Goal: Transaction & Acquisition: Purchase product/service

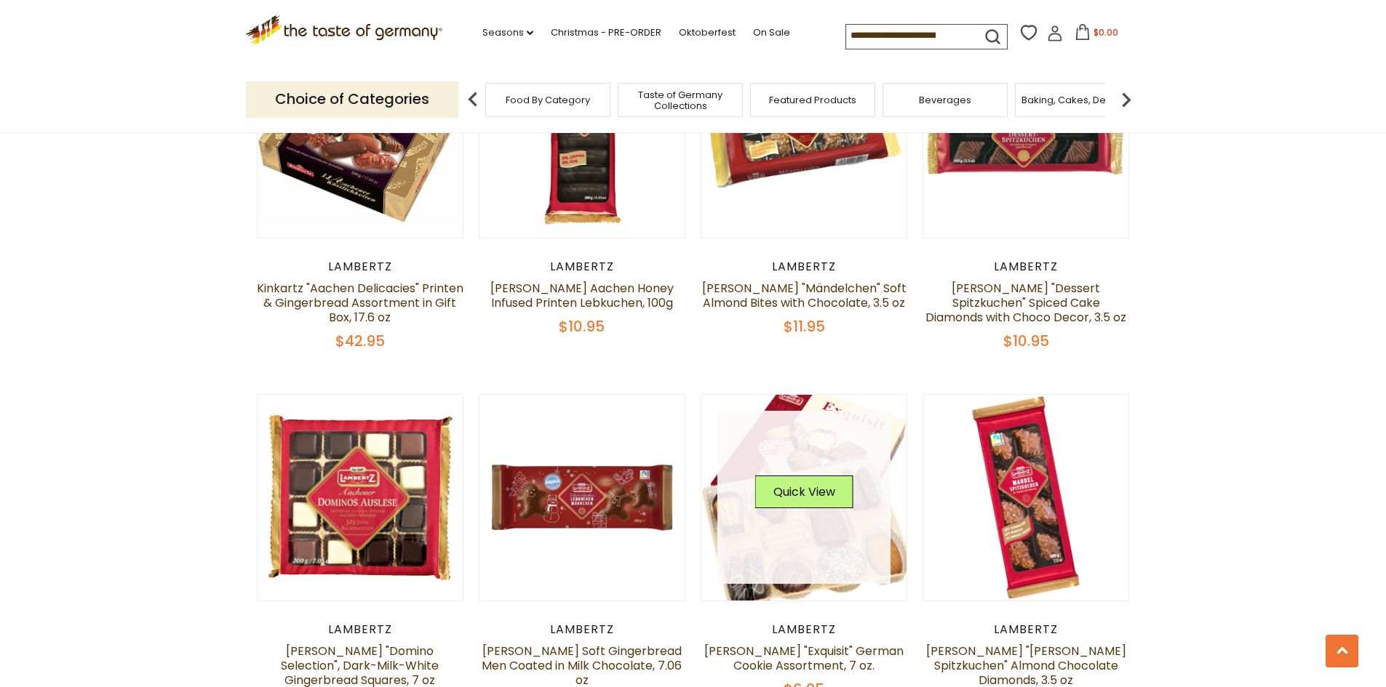
scroll to position [1693, 0]
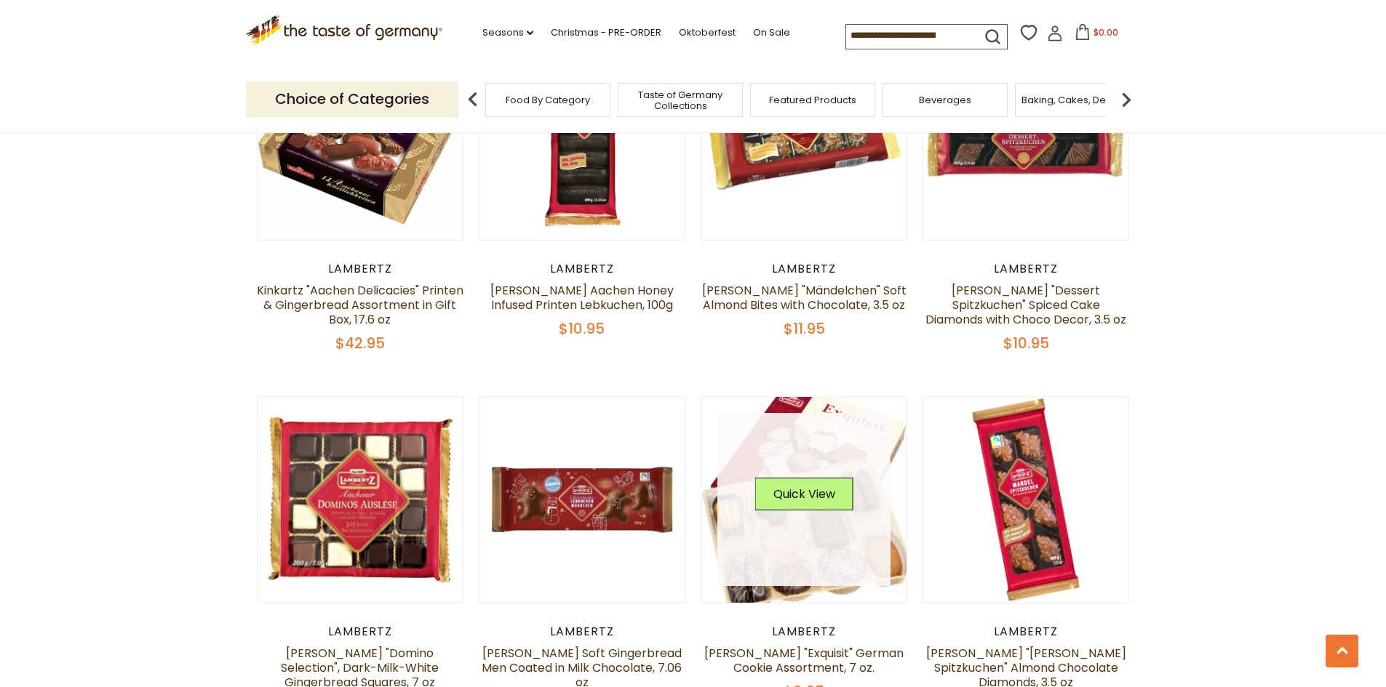
click at [832, 503] on div "Quick View" at bounding box center [804, 500] width 98 height 44
click at [826, 487] on button "Quick View" at bounding box center [804, 494] width 98 height 33
click at [792, 488] on button "Quick View" at bounding box center [804, 494] width 98 height 33
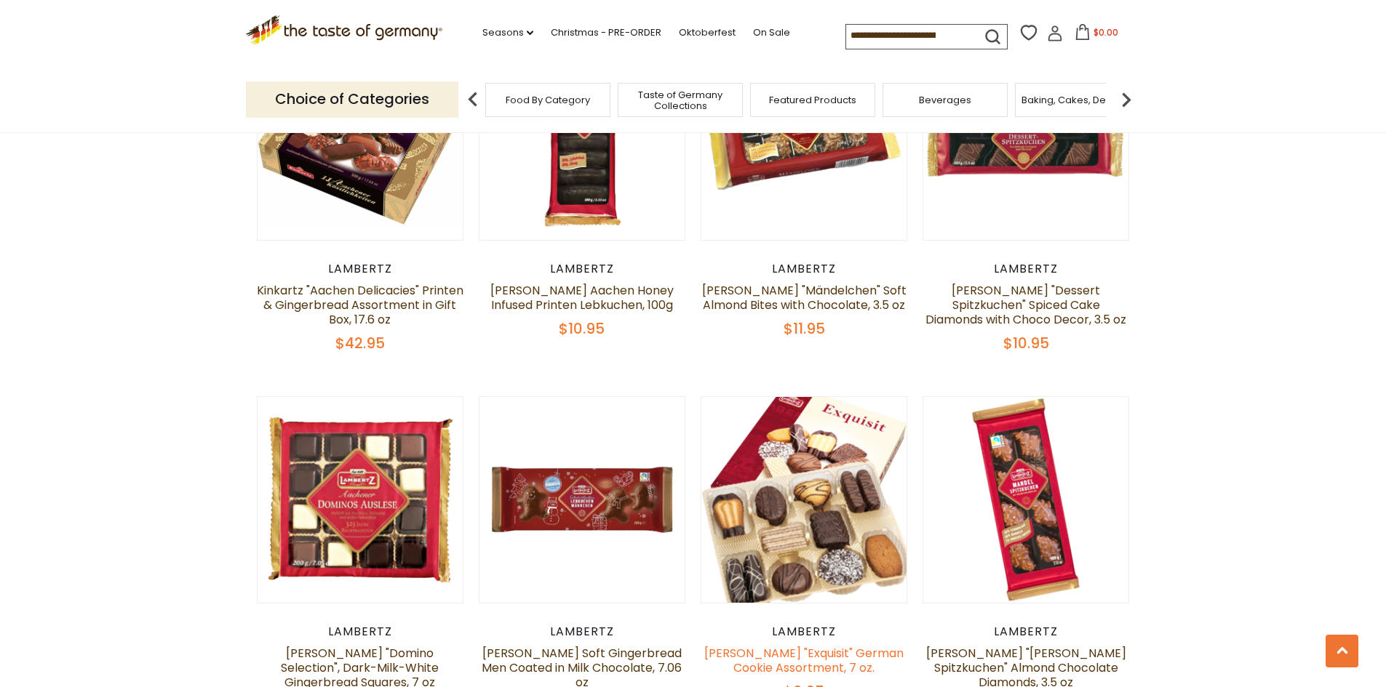
click at [788, 647] on link "[PERSON_NAME] "Exquisit" German Cookie Assortment, 7 oz." at bounding box center [803, 660] width 199 height 31
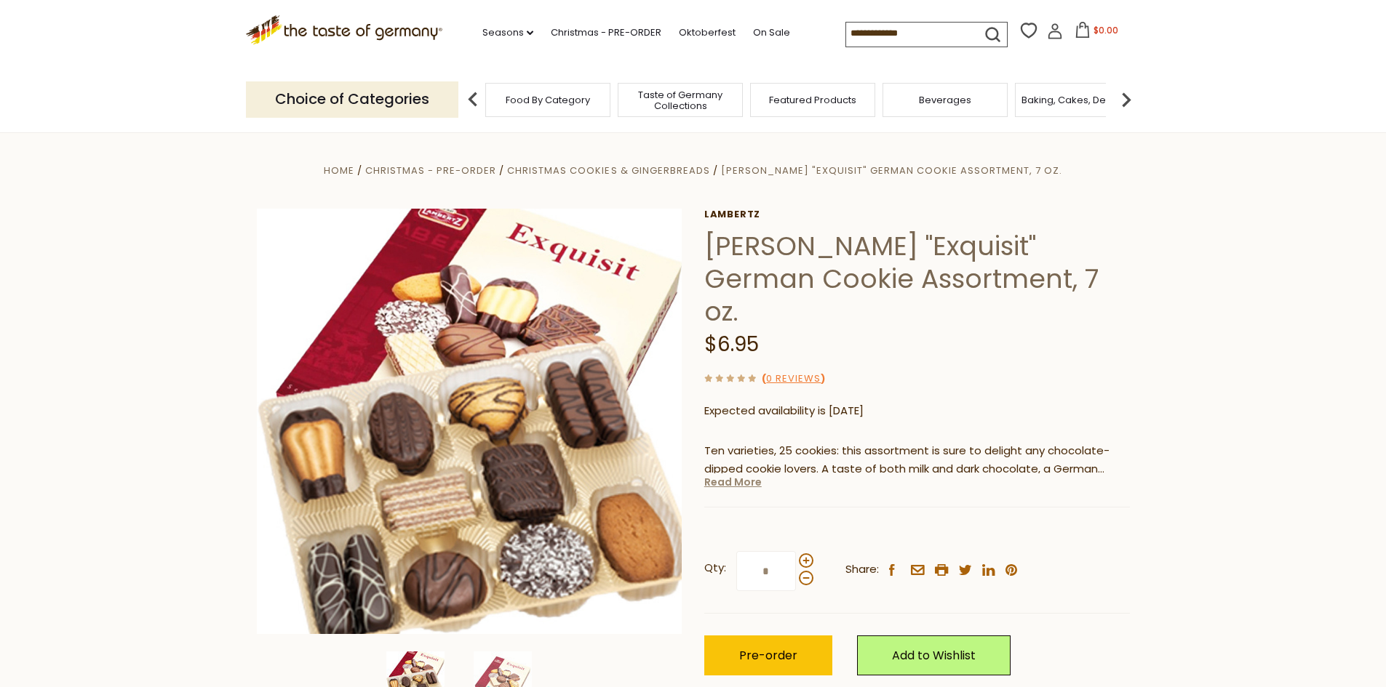
click at [743, 475] on link "Read More" at bounding box center [732, 482] width 57 height 15
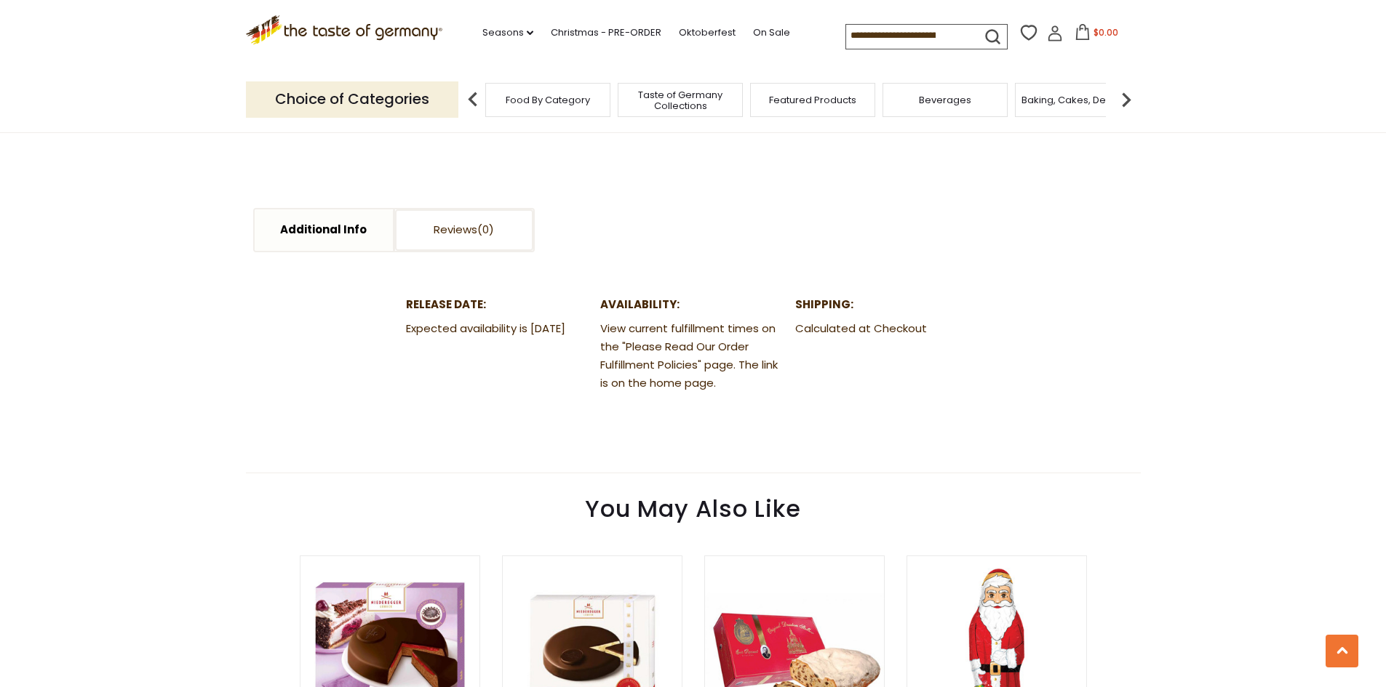
scroll to position [725, 0]
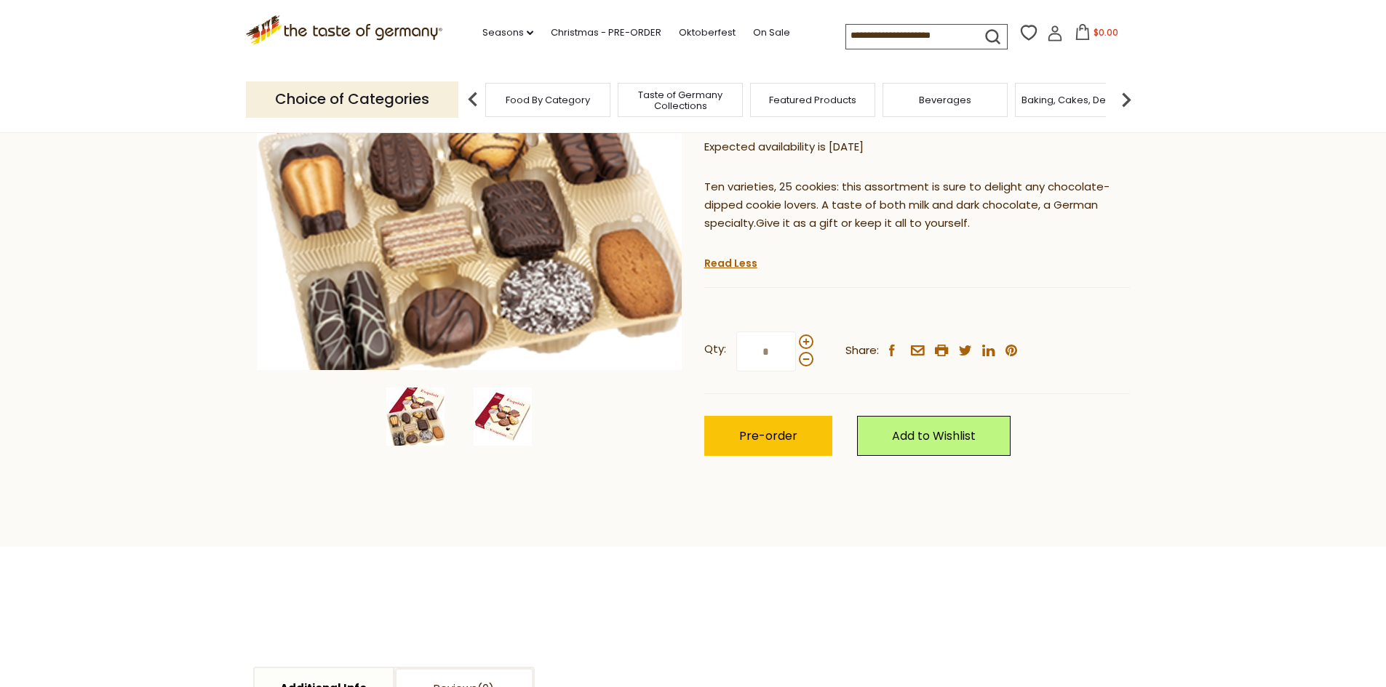
click at [495, 434] on img at bounding box center [503, 417] width 58 height 58
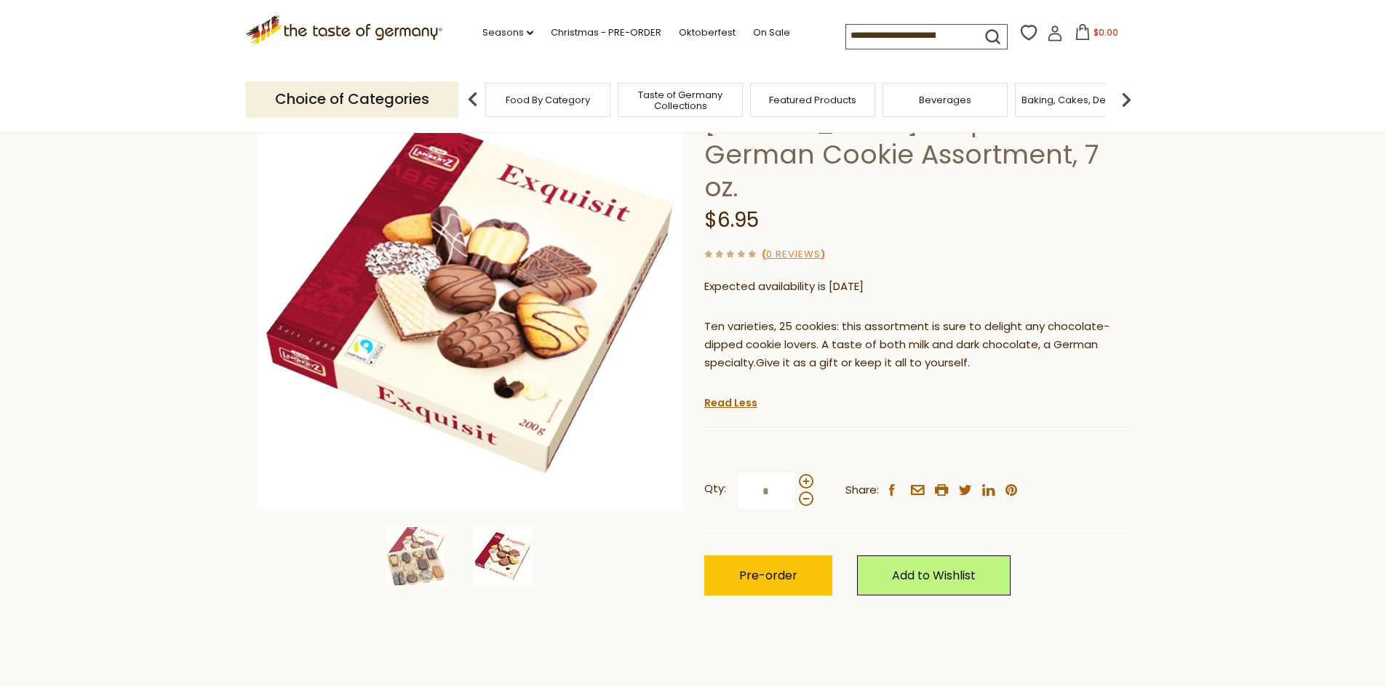
scroll to position [0, 0]
